Goal: Task Accomplishment & Management: Use online tool/utility

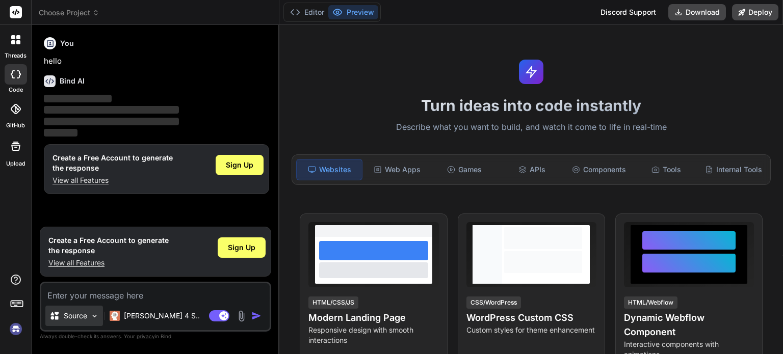
click at [74, 320] on p "Source" at bounding box center [75, 316] width 23 height 10
type textarea "x"
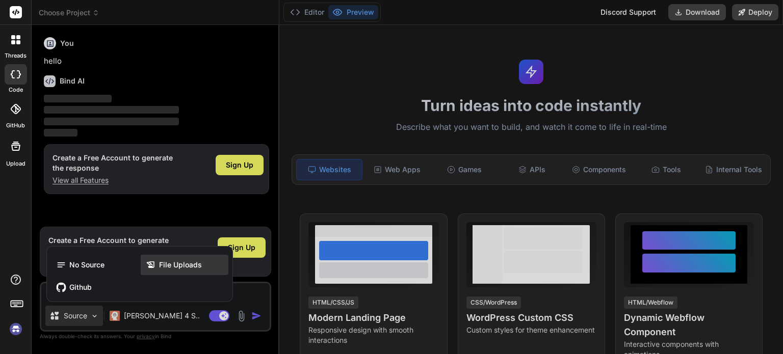
click at [161, 260] on div "File Uploads" at bounding box center [185, 265] width 88 height 20
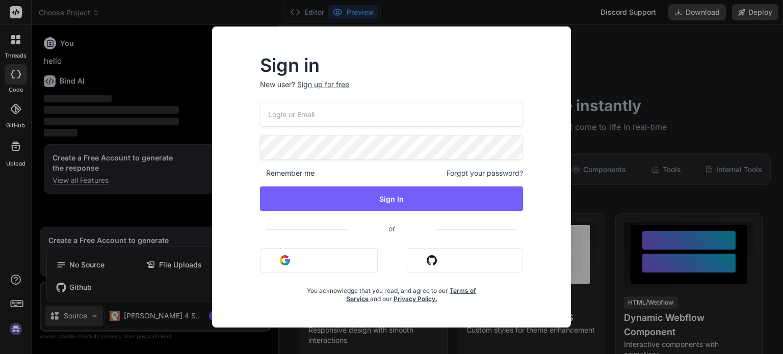
click at [361, 114] on input "email" at bounding box center [391, 114] width 263 height 25
click at [347, 112] on input "sai" at bounding box center [391, 114] width 263 height 25
type input "sai"
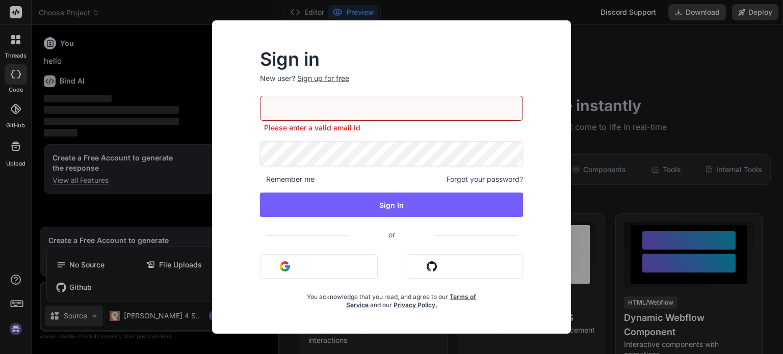
click at [340, 256] on button "Sign in with Google" at bounding box center [319, 266] width 118 height 24
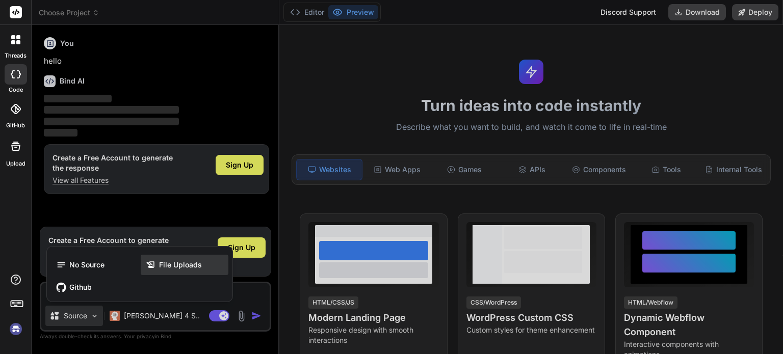
click at [165, 269] on span "File Uploads" at bounding box center [180, 265] width 43 height 10
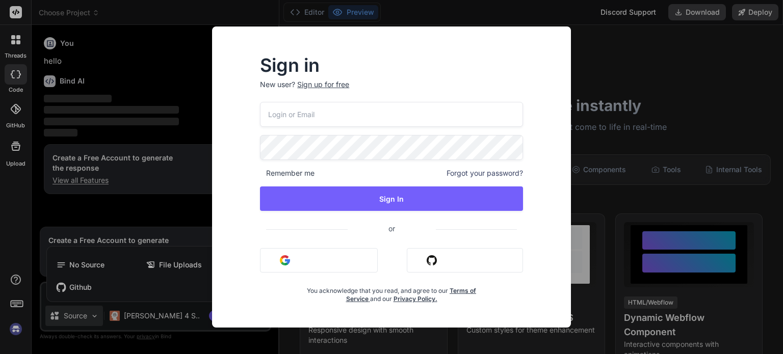
click at [331, 258] on button "Sign in with Google" at bounding box center [319, 260] width 118 height 24
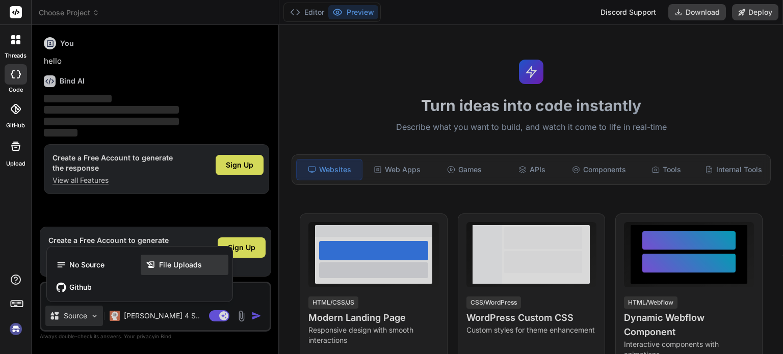
click at [154, 258] on div "File Uploads" at bounding box center [185, 265] width 88 height 20
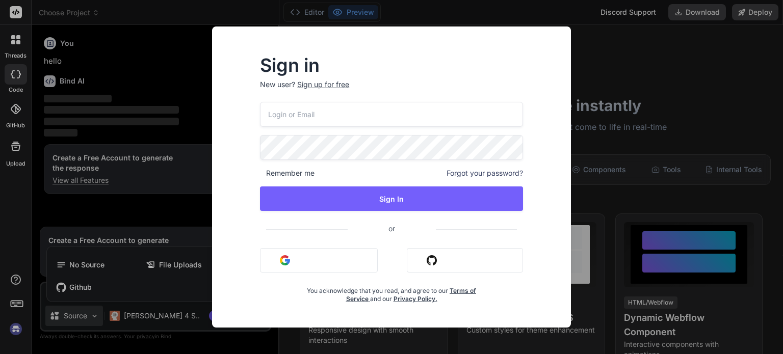
click at [138, 170] on div "Sign in New user? Sign up for free Remember me Forgot your password? Sign In or…" at bounding box center [391, 177] width 783 height 354
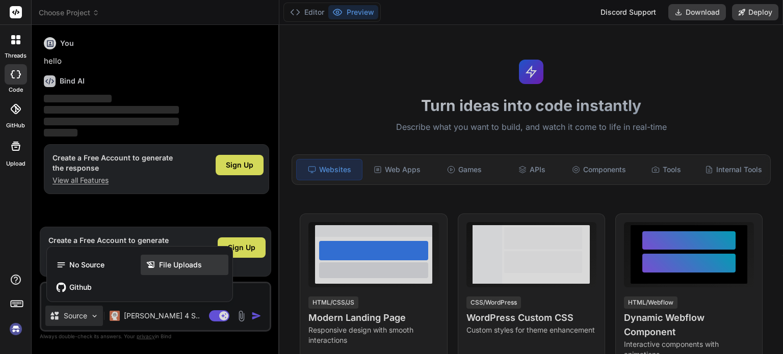
click at [181, 267] on span "File Uploads" at bounding box center [180, 265] width 43 height 10
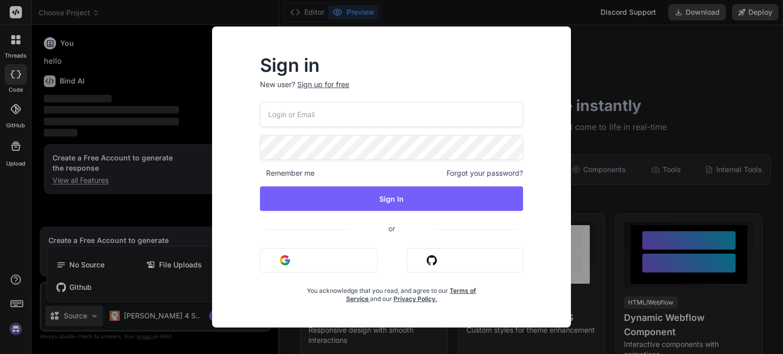
click at [353, 116] on input "email" at bounding box center [391, 114] width 263 height 25
type input "saisasaasasasa"
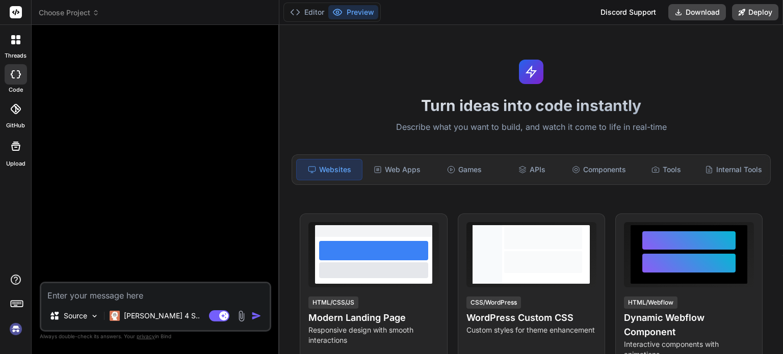
click at [12, 331] on img at bounding box center [15, 329] width 17 height 17
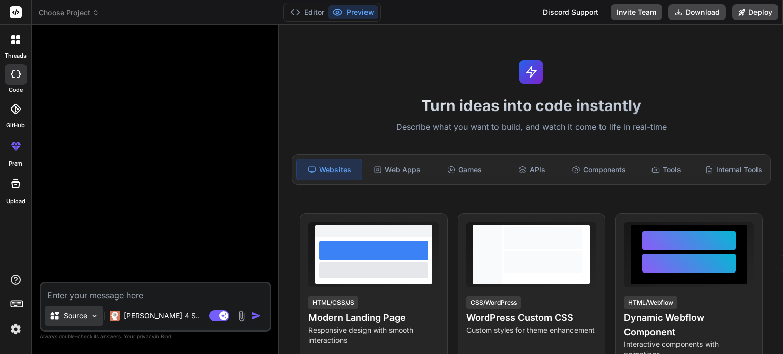
click at [90, 317] on img at bounding box center [94, 316] width 9 height 9
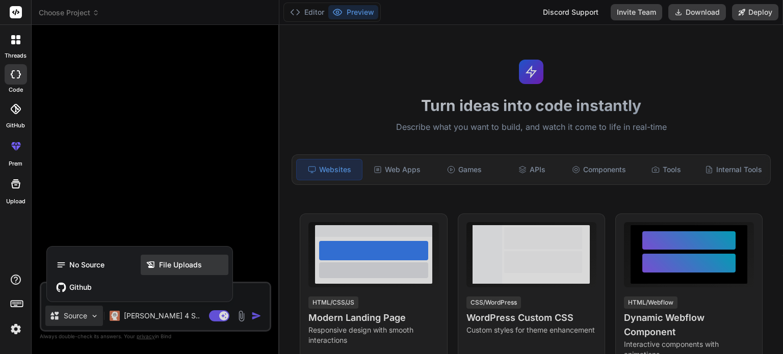
click at [164, 256] on div "File Uploads" at bounding box center [185, 265] width 88 height 20
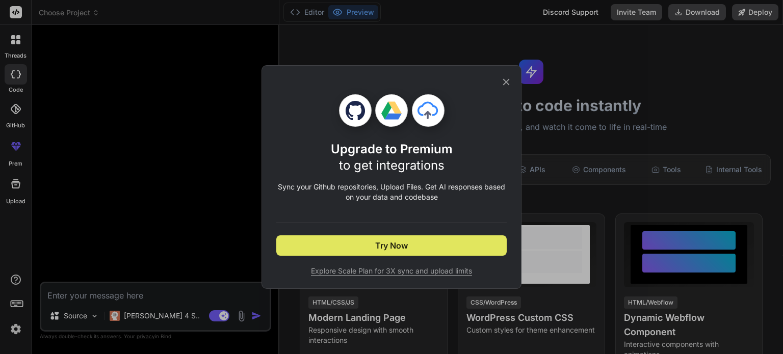
click at [355, 251] on button "Try Now" at bounding box center [391, 246] width 230 height 20
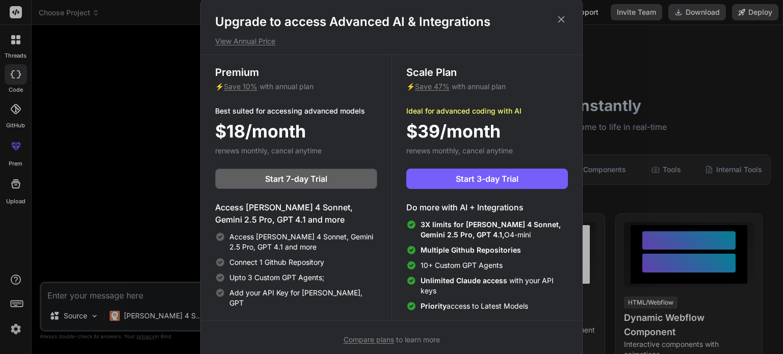
click at [563, 18] on icon at bounding box center [561, 19] width 11 height 11
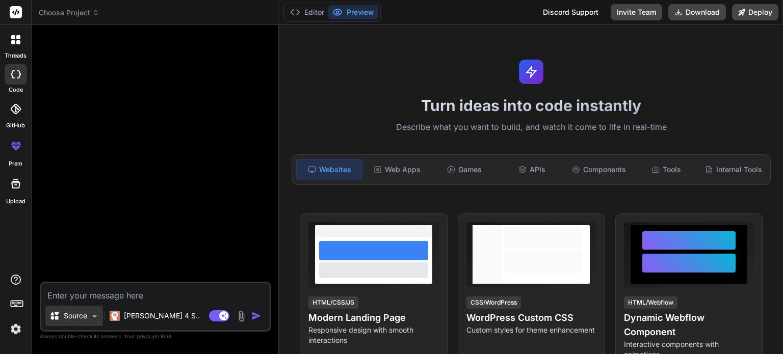
click at [88, 316] on div "Source" at bounding box center [74, 316] width 58 height 20
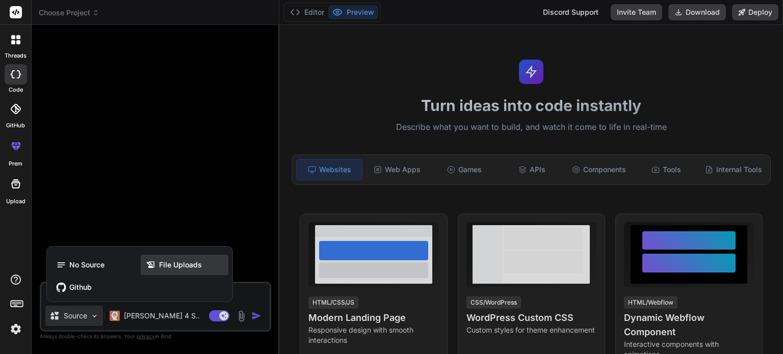
click at [144, 267] on div "File Uploads" at bounding box center [185, 265] width 88 height 20
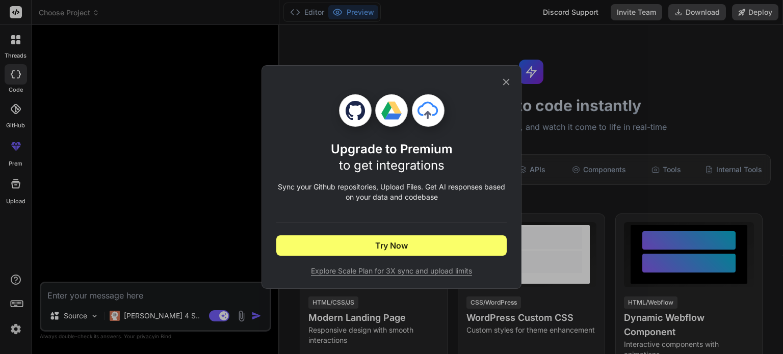
click at [504, 79] on icon at bounding box center [506, 81] width 11 height 11
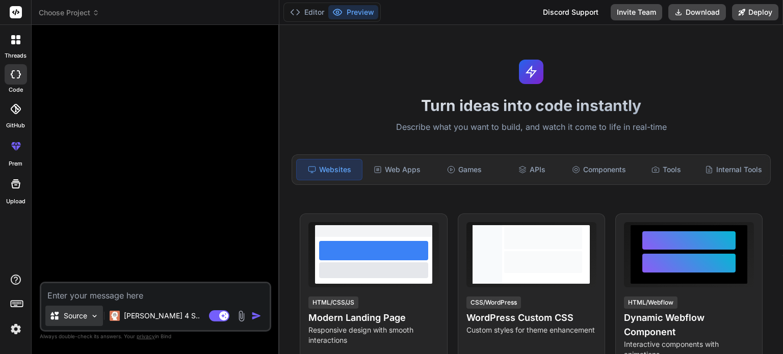
click at [97, 315] on img at bounding box center [94, 316] width 9 height 9
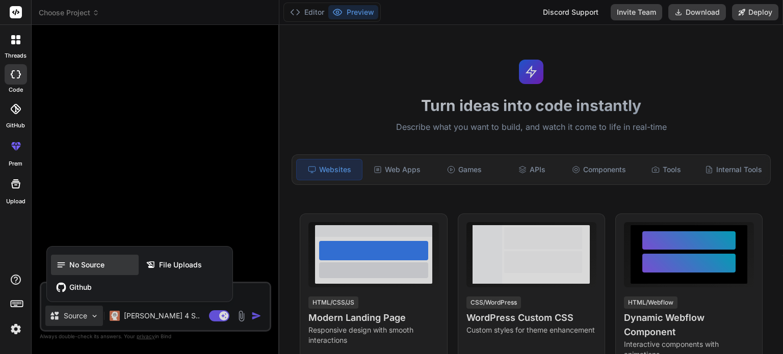
click at [94, 267] on span "No Source" at bounding box center [86, 265] width 35 height 10
type textarea "x"
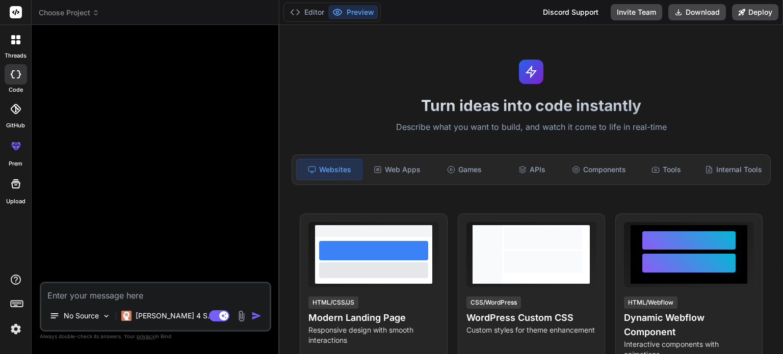
click at [92, 297] on textarea at bounding box center [155, 293] width 228 height 18
type textarea "c"
type textarea "x"
type textarea "cr"
type textarea "x"
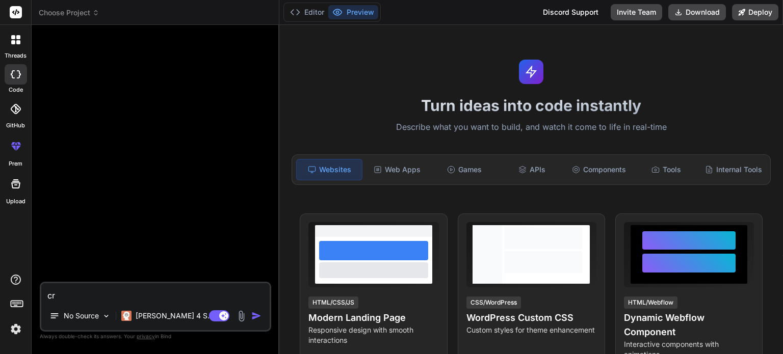
type textarea "cre"
type textarea "x"
type textarea "crea"
type textarea "x"
type textarea "creat"
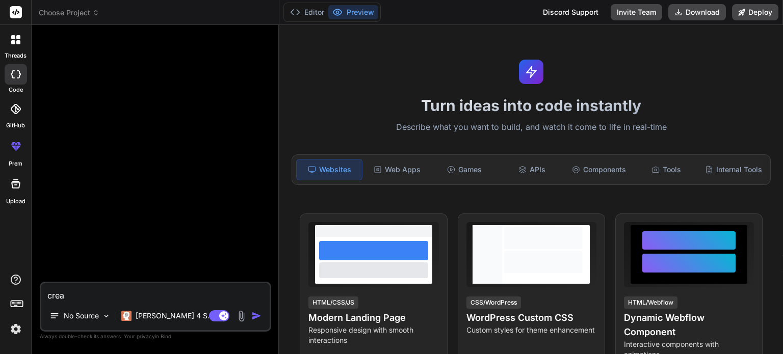
type textarea "x"
type textarea "create"
type textarea "x"
type textarea "create"
type textarea "x"
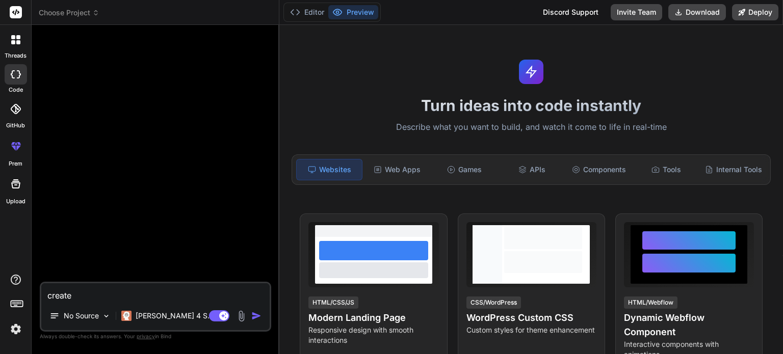
type textarea "create a"
type textarea "x"
type textarea "create a"
type textarea "x"
type textarea "create a b"
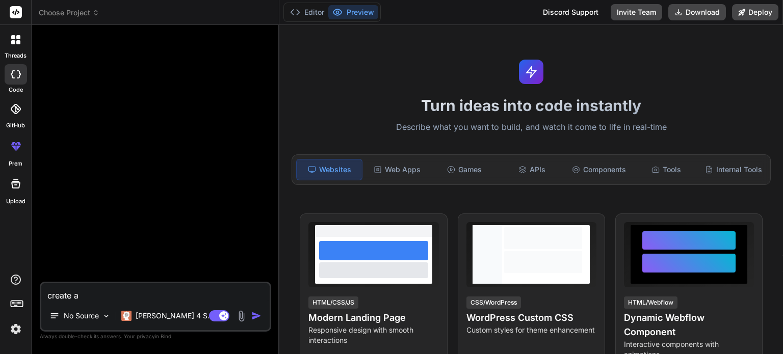
type textarea "x"
type textarea "create a ba"
type textarea "x"
type textarea "create a bac"
type textarea "x"
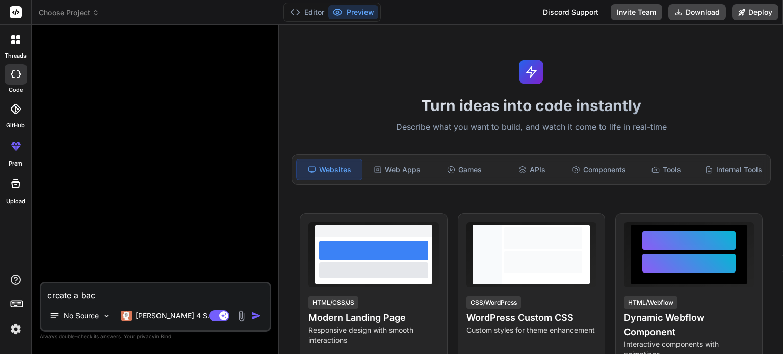
type textarea "create a back"
type textarea "x"
type textarea "create a [PERSON_NAME]"
type textarea "x"
type textarea "create a [PERSON_NAME]"
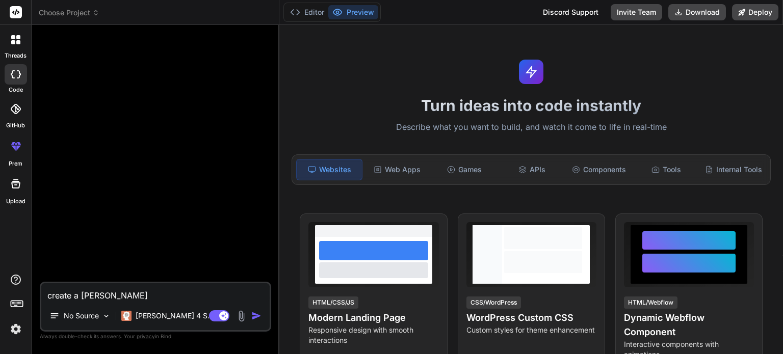
type textarea "x"
type textarea "create a backend"
type textarea "x"
type textarea "create a backend"
type textarea "x"
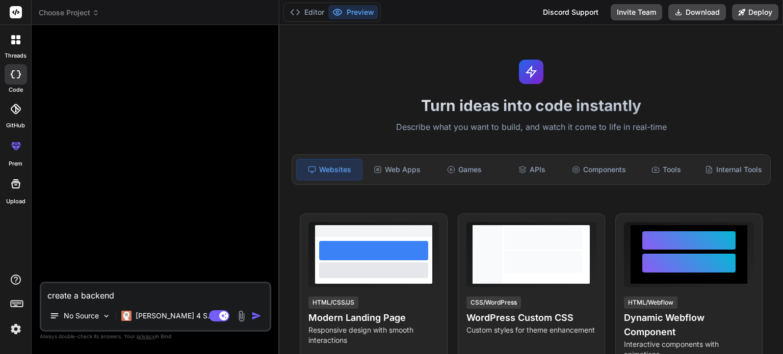
type textarea "create a backend f"
type textarea "x"
type textarea "create a backend fo"
type textarea "x"
type textarea "create a backend for"
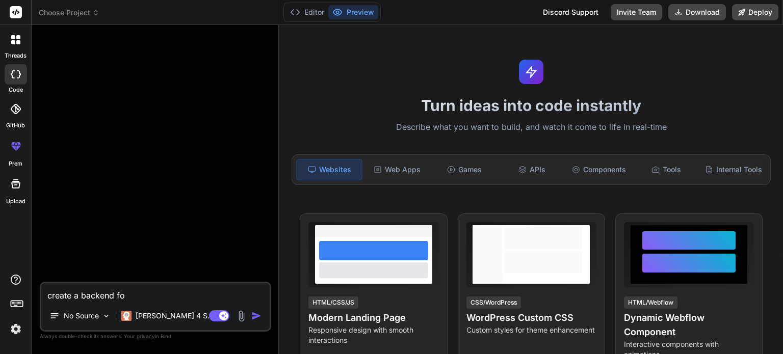
type textarea "x"
type textarea "create a backend for"
type textarea "x"
type textarea "create a backend for a"
type textarea "x"
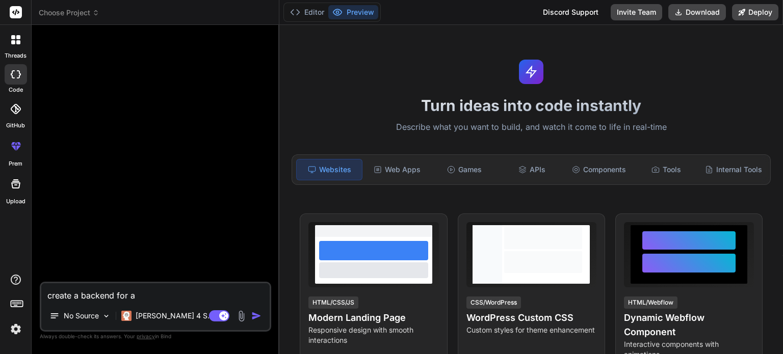
type textarea "create a backend for ar"
type textarea "x"
type textarea "create a backend for art"
type textarea "x"
type textarea "create a backend for art"
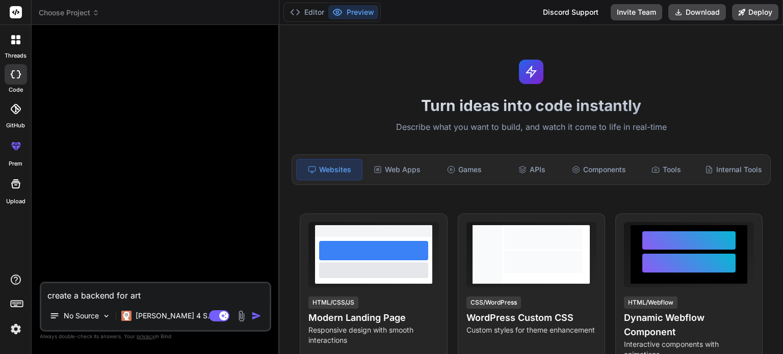
type textarea "x"
type textarea "create a backend for art g"
type textarea "x"
type textarea "create a backend for art ga"
type textarea "x"
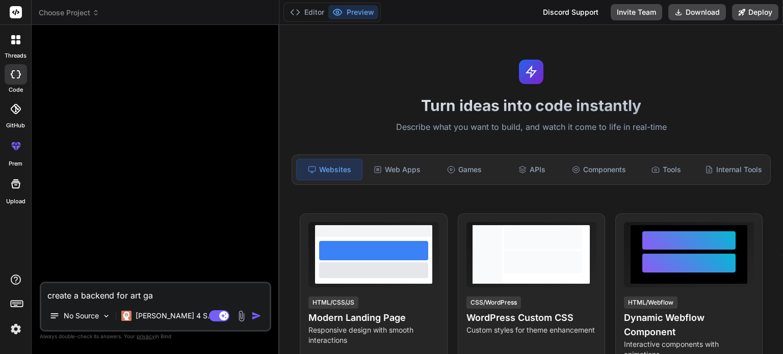
type textarea "create a backend for art gal"
type textarea "x"
type textarea "create a backend for art gall"
type textarea "x"
type textarea "create a backend for art galle"
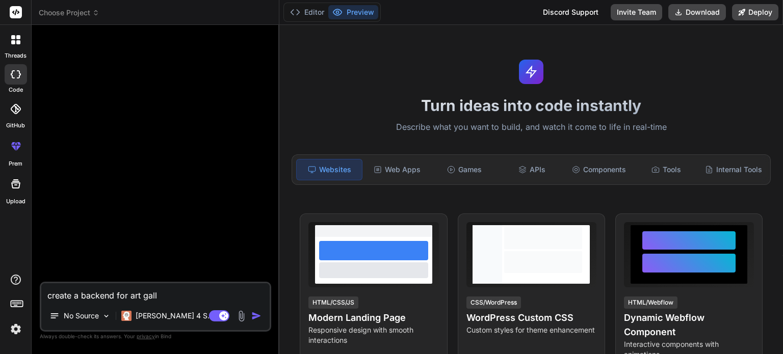
type textarea "x"
type textarea "create a backend for art galler"
type textarea "x"
type textarea "create a backend for art galler"
type textarea "x"
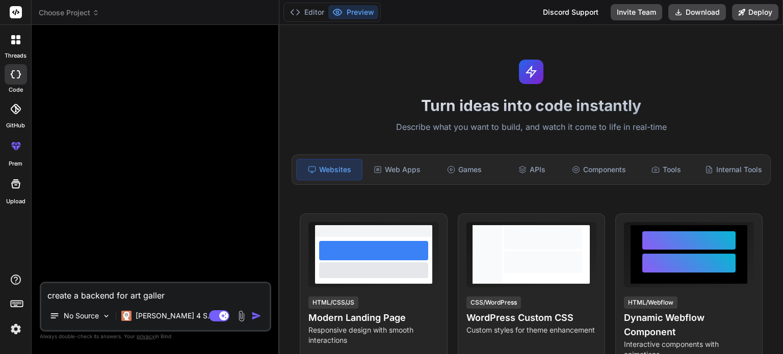
type textarea "create a backend for art galler"
type textarea "x"
type textarea "create a backend for art gallery"
type textarea "x"
type textarea "create a backend for art gallery"
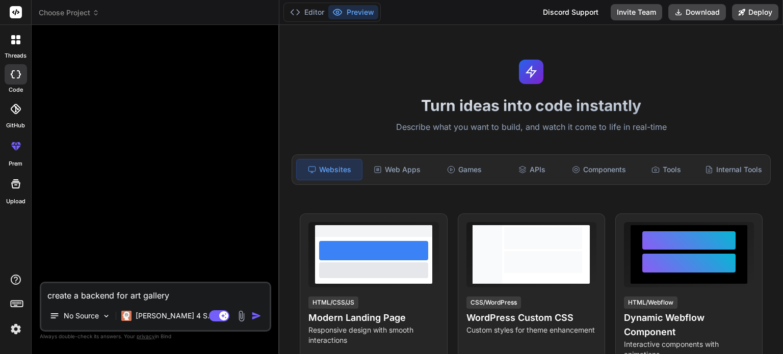
type textarea "x"
type textarea "create a backend for art gallery w"
type textarea "x"
type textarea "create a backend for art gallery we"
type textarea "x"
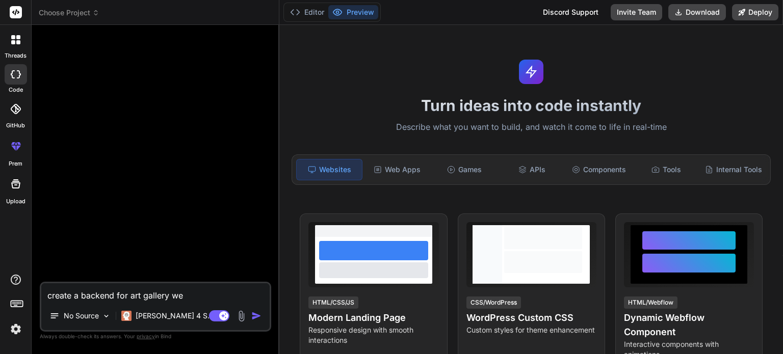
type textarea "create a backend for art gallery web"
type textarea "x"
type textarea "create a backend for art gallery webs"
type textarea "x"
type textarea "create a backend for art gallery websi"
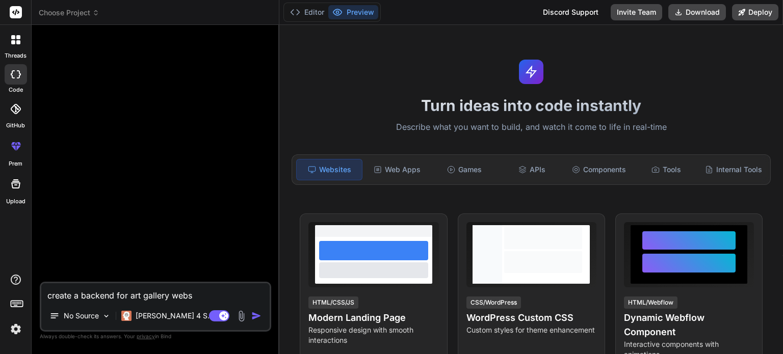
type textarea "x"
type textarea "create a backend for art gallery websit"
type textarea "x"
type textarea "create a backend for art gallery website"
type textarea "x"
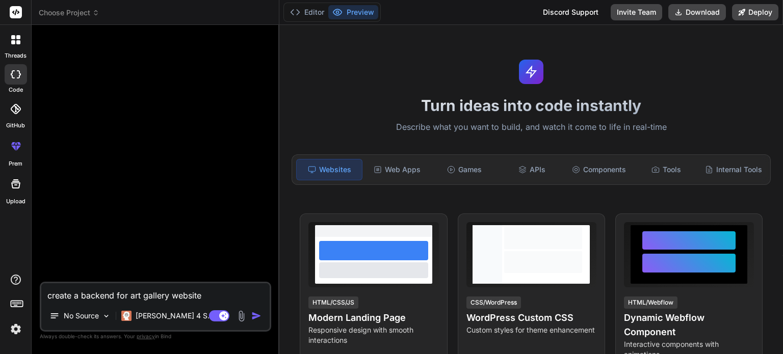
type textarea "create a backend for art gallery website"
type textarea "x"
type textarea "create a backend for art gallery website a"
type textarea "x"
type textarea "create a backend for art gallery website as"
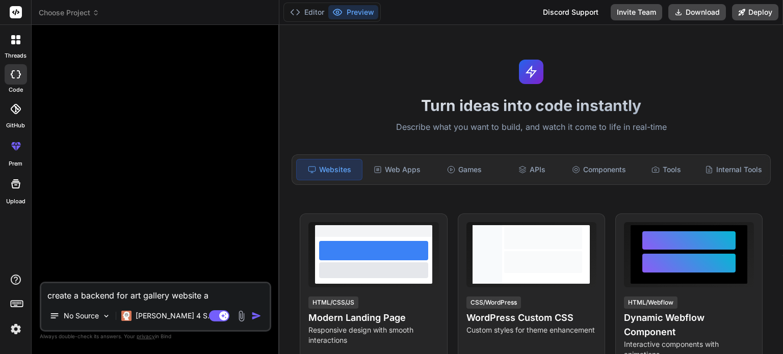
type textarea "x"
type textarea "create a backend for art gallery website as"
type textarea "x"
type textarea "create a backend for art gallery website as i"
type textarea "x"
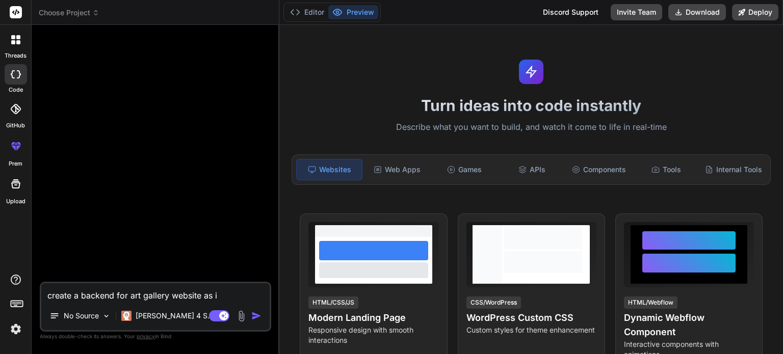
type textarea "create a backend for art gallery website as i"
type textarea "x"
type textarea "create a backend for art gallery website as i h"
type textarea "x"
type textarea "create a backend for art gallery website as i ha"
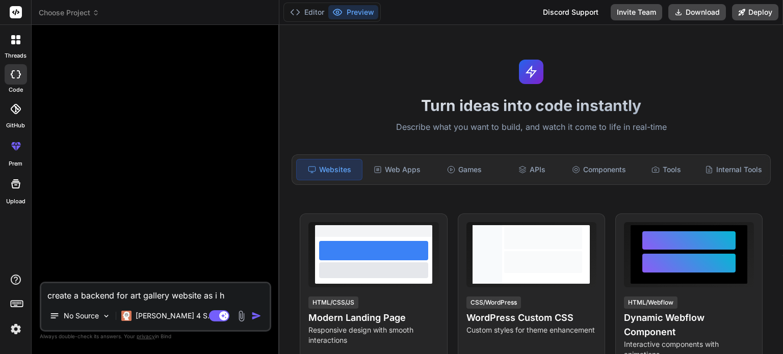
type textarea "x"
type textarea "create a backend for art gallery website as i hav"
type textarea "x"
type textarea "create a backend for art gallery website as i have"
type textarea "x"
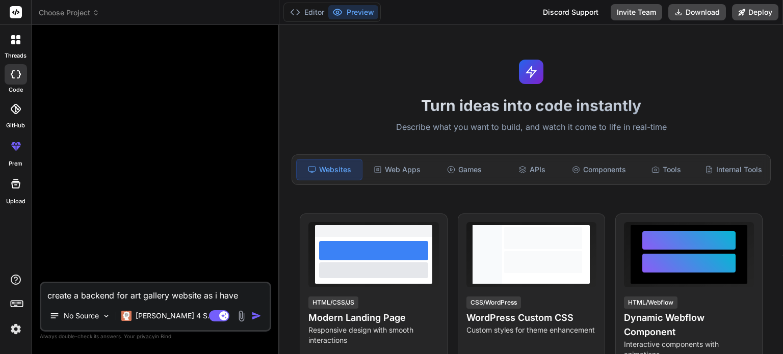
type textarea "create a backend for art gallery website as i have"
type textarea "x"
type textarea "create a backend for art gallery website as i have f"
type textarea "x"
type textarea "create a backend for art gallery website as i have fr"
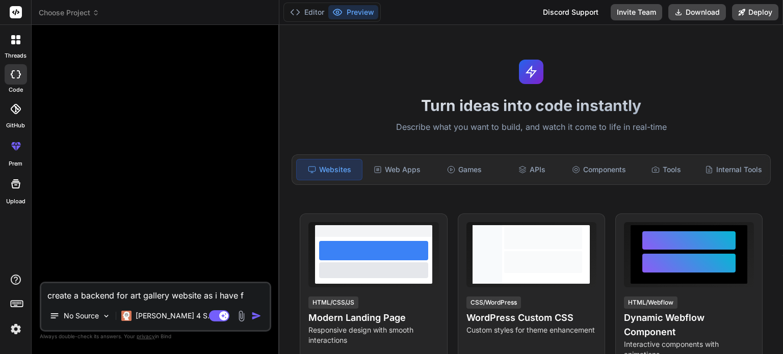
type textarea "x"
type textarea "create a backend for art gallery website as i have fro"
type textarea "x"
type textarea "create a backend for art gallery website as i have fron"
type textarea "x"
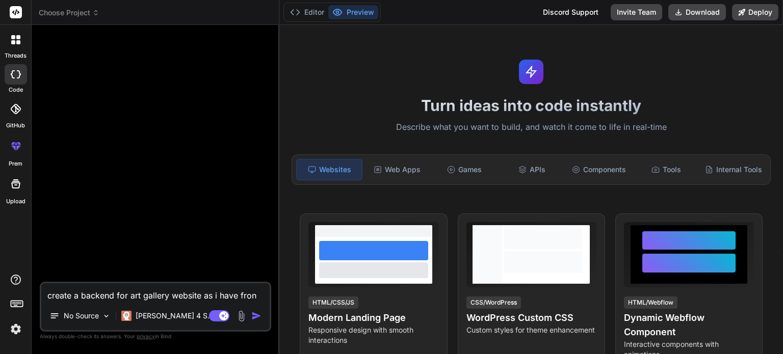
type textarea "create a backend for art gallery website as i have frone"
type textarea "x"
type textarea "create a backend for art gallery website as i have fron"
type textarea "x"
type textarea "create a backend for art gallery website as i have front"
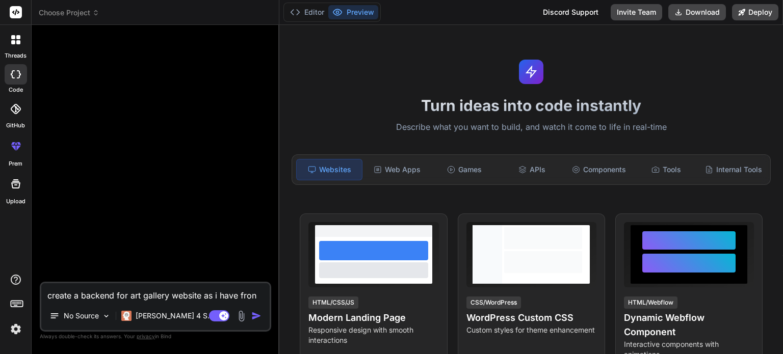
type textarea "x"
type textarea "create a backend for art gallery website as i have fronte"
type textarea "x"
type textarea "create a backend for art gallery website as i have fronten"
type textarea "x"
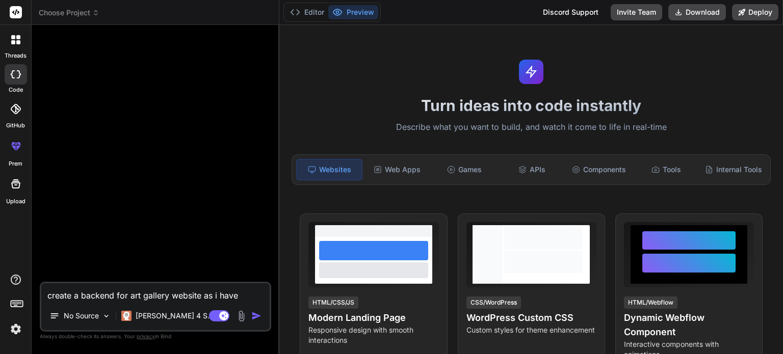
type textarea "create a backend for art gallery website as i have frontend"
type textarea "x"
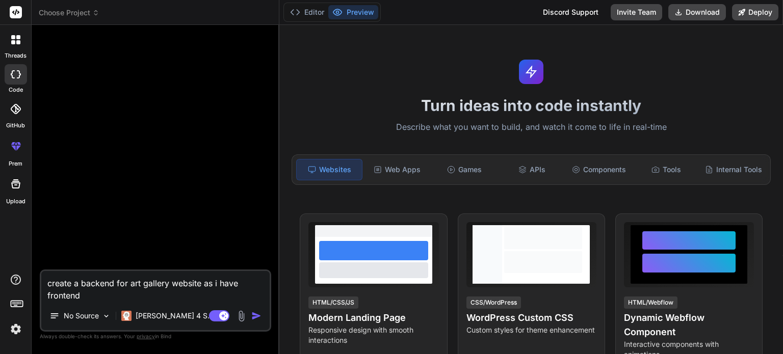
type textarea "create a backend for art gallery website as i have frontend"
type textarea "x"
type textarea "create a backend for art gallery website as i have frontend s"
type textarea "x"
type textarea "create a backend for art gallery website as i have frontend so"
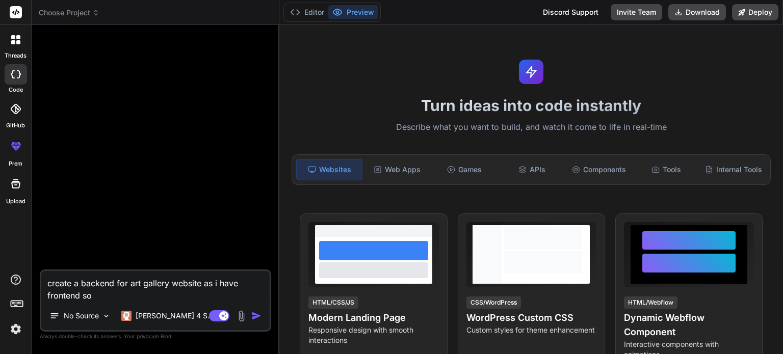
type textarea "x"
type textarea "create a backend for art gallery website as i have frontend so"
type textarea "x"
type textarea "create a backend for art gallery website as i have frontend so c"
type textarea "x"
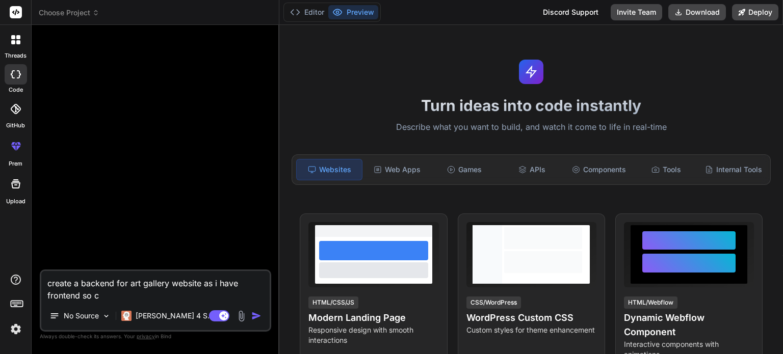
type textarea "create a backend for art gallery website as i have frontend so cr"
type textarea "x"
type textarea "create a backend for art gallery website as i have frontend so cre"
type textarea "x"
type textarea "create a backend for art gallery website as i have frontend so crea"
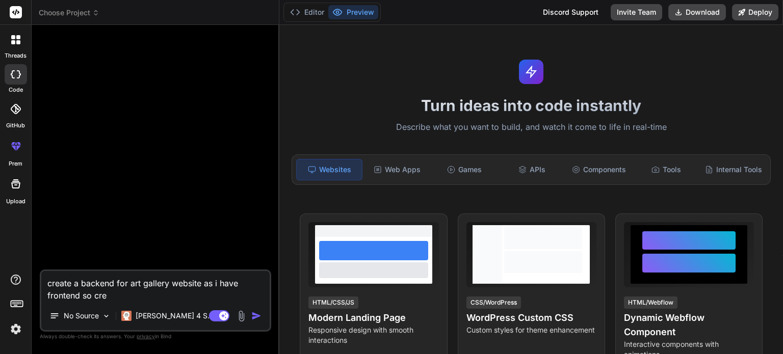
type textarea "x"
type textarea "create a backend for art gallery website as i have frontend so creat"
type textarea "x"
type textarea "create a backend for art gallery website as i have frontend so create"
type textarea "x"
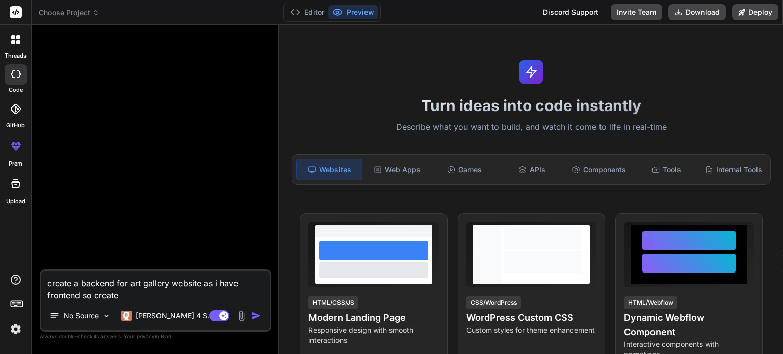
type textarea "create a backend for art gallery website as i have frontend so create"
type textarea "x"
type textarea "create a backend for art gallery website as i have frontend so create a"
type textarea "x"
type textarea "create a backend for art gallery website as i have frontend so create a"
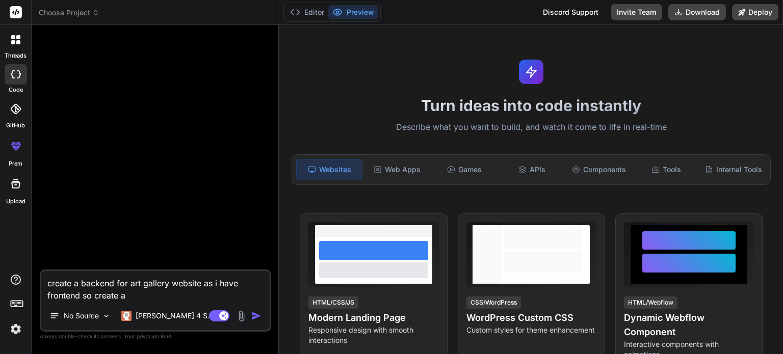
type textarea "x"
type textarea "create a backend for art gallery website as i have frontend so create a b"
type textarea "x"
type textarea "create a backend for art gallery website as i have frontend so create a ba"
type textarea "x"
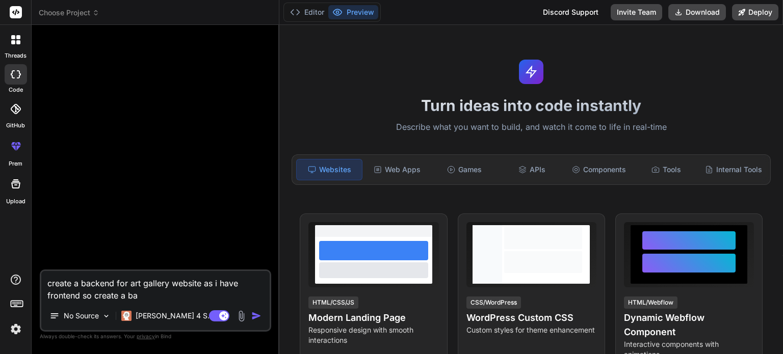
type textarea "create a backend for art gallery website as i have frontend so create a bac"
type textarea "x"
type textarea "create a backend for art gallery website as i have frontend so create a bacl"
type textarea "x"
type textarea "create a backend for art gallery website as i have frontend so create a bac"
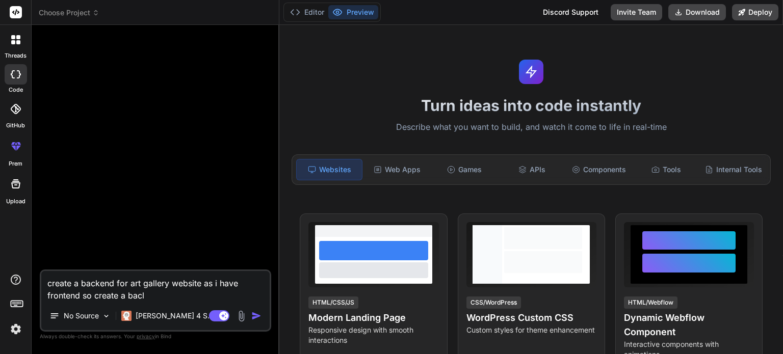
type textarea "x"
type textarea "create a backend for art gallery website as i have frontend so create a back"
type textarea "x"
type textarea "create a backend for art gallery website as i have frontend so create a [PERSON…"
type textarea "x"
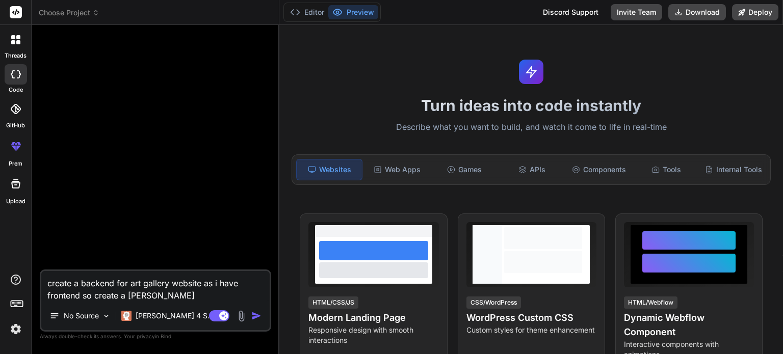
type textarea "create a backend for art gallery website as i have frontend so create a [PERSON…"
type textarea "x"
type textarea "create a backend for art gallery website as i have frontend so create a backend"
type textarea "x"
type textarea "create a backend for art gallery website as i have frontend so create a backend"
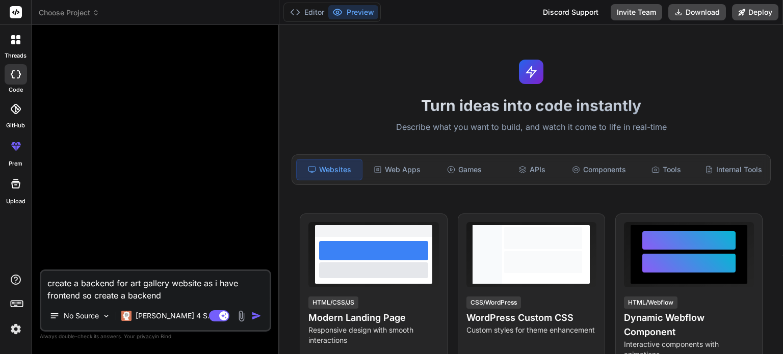
type textarea "x"
type textarea "create a backend for art gallery website as i have frontend so create a backend…"
type textarea "x"
type textarea "create a backend for art gallery website as i have frontend so create a backend…"
type textarea "x"
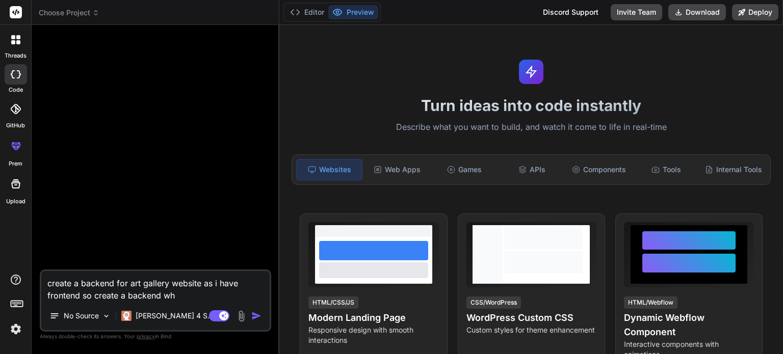
type textarea "create a backend for art gallery website as i have frontend so create a backend…"
type textarea "x"
type textarea "create a backend for art gallery website as i have frontend so create a backend…"
type textarea "x"
type textarea "create a backend for art gallery website as i have frontend so create a backend…"
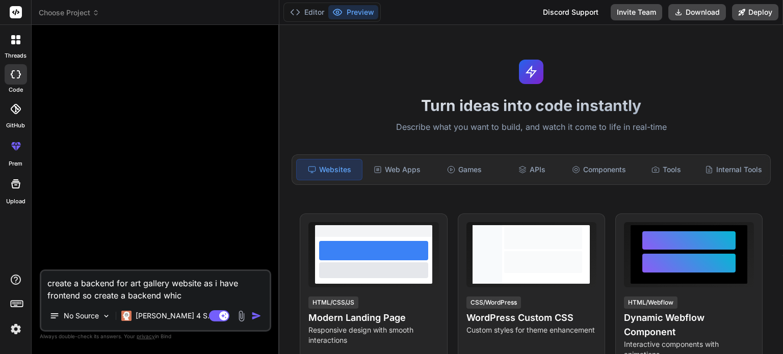
type textarea "x"
type textarea "create a backend for art gallery website as i have frontend so create a backend…"
type textarea "x"
type textarea "create a backend for art gallery website as i have frontend so create a backend…"
type textarea "x"
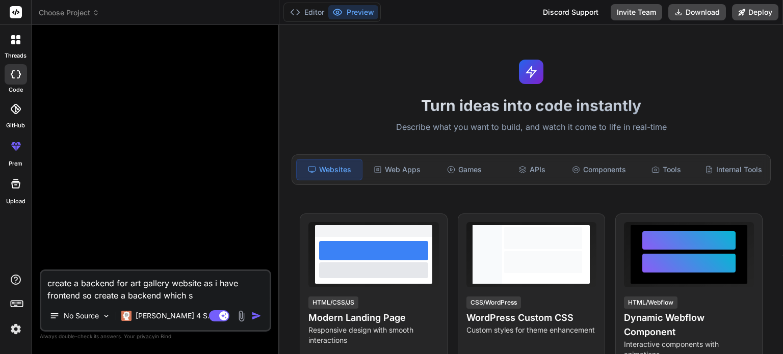
type textarea "create a backend for art gallery website as i have frontend so create a backend…"
type textarea "x"
type textarea "create a backend for art gallery website as i have frontend so create a backend…"
type textarea "x"
type textarea "create a backend for art gallery website as i have frontend so create a backend…"
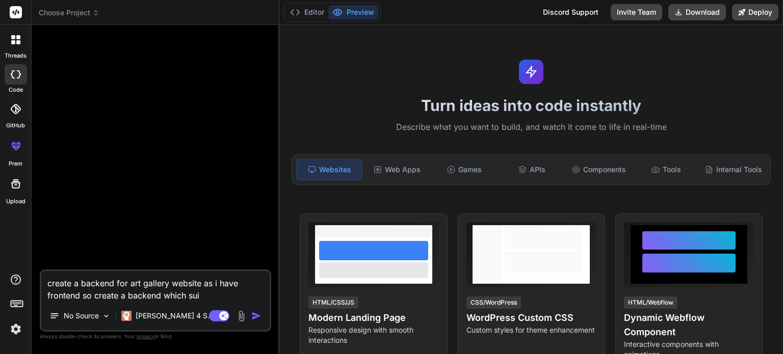
type textarea "x"
type textarea "create a backend for art gallery website as i have frontend so create a backend…"
type textarea "x"
type textarea "create a backend for art gallery website as i have frontend so create a backend…"
type textarea "x"
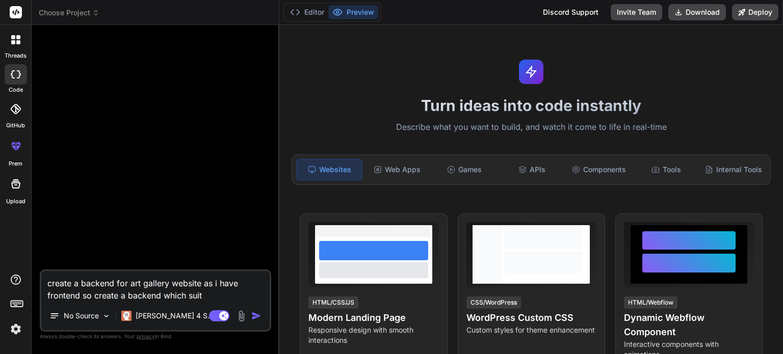
type textarea "create a backend for art gallery website as i have frontend so create a backend…"
type textarea "x"
type textarea "create a backend for art gallery website as i have frontend so create a backend…"
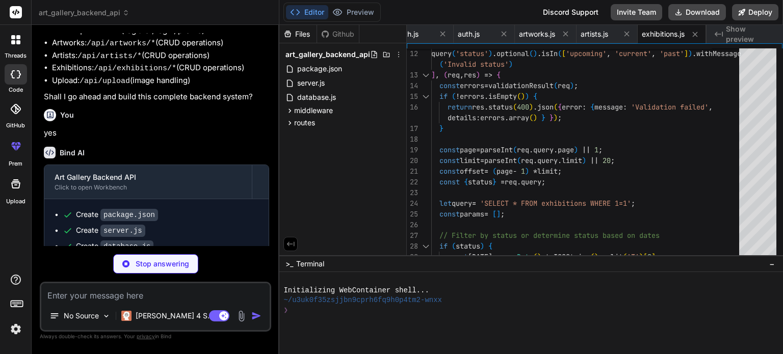
scroll to position [427, 0]
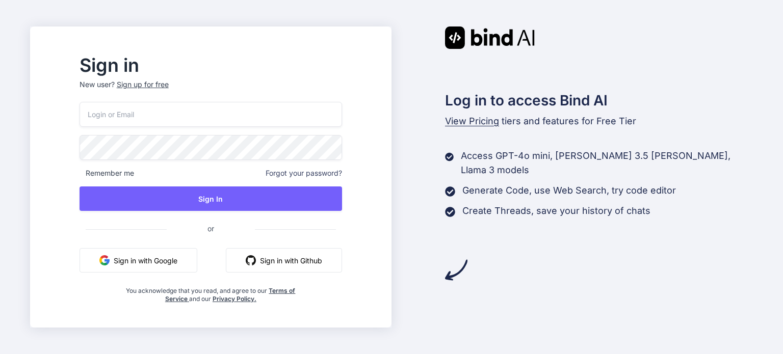
click at [186, 261] on button "Sign in with Google" at bounding box center [139, 260] width 118 height 24
